Goal: Task Accomplishment & Management: Complete application form

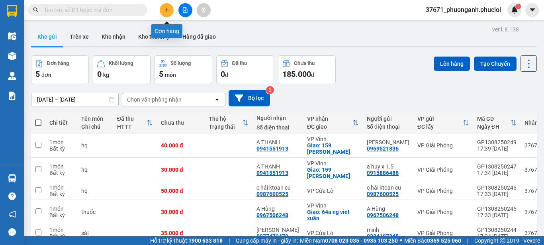
click at [170, 8] on button at bounding box center [167, 10] width 14 height 14
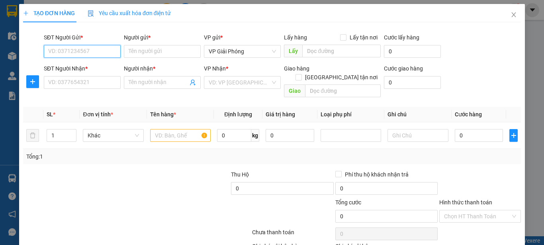
click at [104, 51] on input "SĐT Người Gửi *" at bounding box center [82, 51] width 77 height 13
type input "02466595585"
click at [109, 66] on div "02466595585 - cty nutech paint VN" at bounding box center [92, 67] width 88 height 9
type input "cty nutech paint VN"
type input "02466595585"
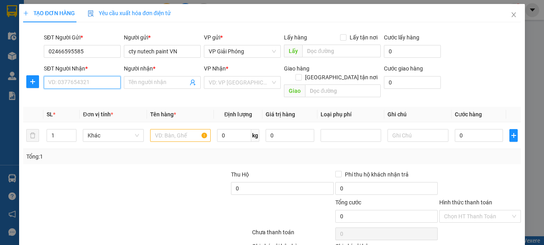
click at [109, 80] on input "SĐT Người Nhận *" at bounding box center [82, 82] width 77 height 13
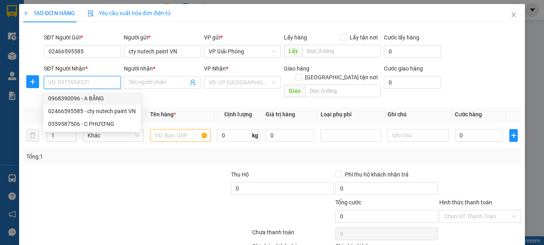
click at [95, 100] on div "0968390096 - A BẰNG" at bounding box center [92, 98] width 88 height 9
type input "0968390096"
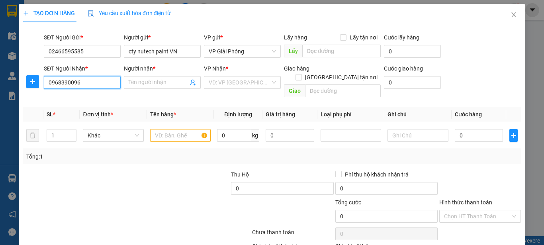
type input "A BẰNG"
click at [181, 129] on input "text" at bounding box center [180, 135] width 61 height 13
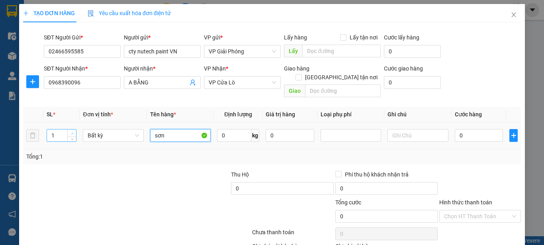
type input "sơn"
click at [72, 132] on icon "up" at bounding box center [72, 133] width 3 height 3
type input "3"
click at [72, 132] on icon "up" at bounding box center [72, 133] width 3 height 3
click at [471, 129] on input "0" at bounding box center [479, 135] width 49 height 13
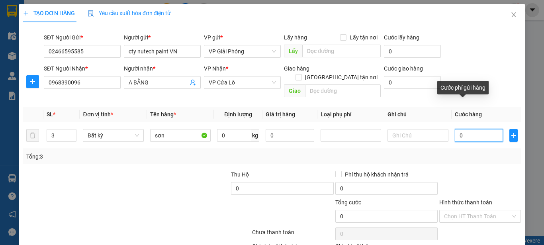
type input "9"
type input "90"
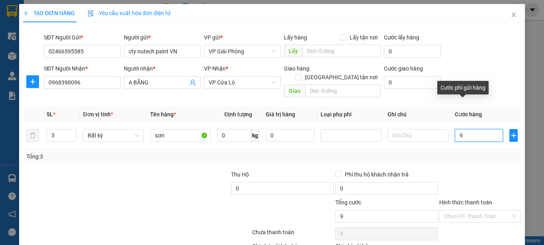
type input "90"
type input "900"
type input "9.000"
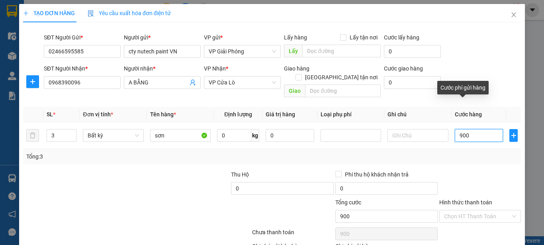
type input "9.000"
type input "90.000"
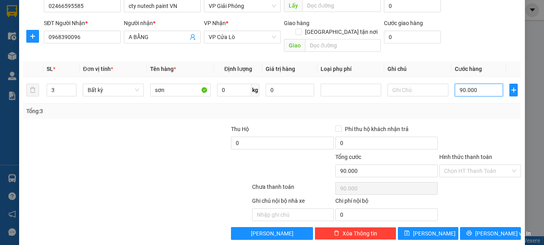
scroll to position [47, 0]
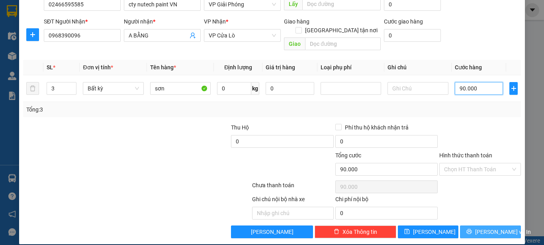
type input "90.000"
click at [469, 228] on icon "printer" at bounding box center [469, 231] width 6 height 6
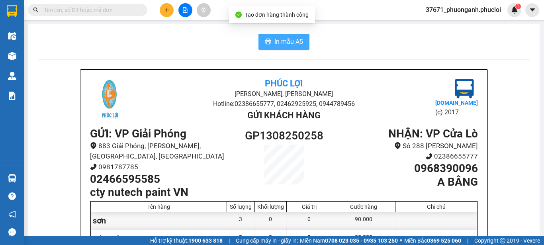
click at [278, 41] on span "In mẫu A5" at bounding box center [288, 42] width 29 height 10
